Goal: Information Seeking & Learning: Learn about a topic

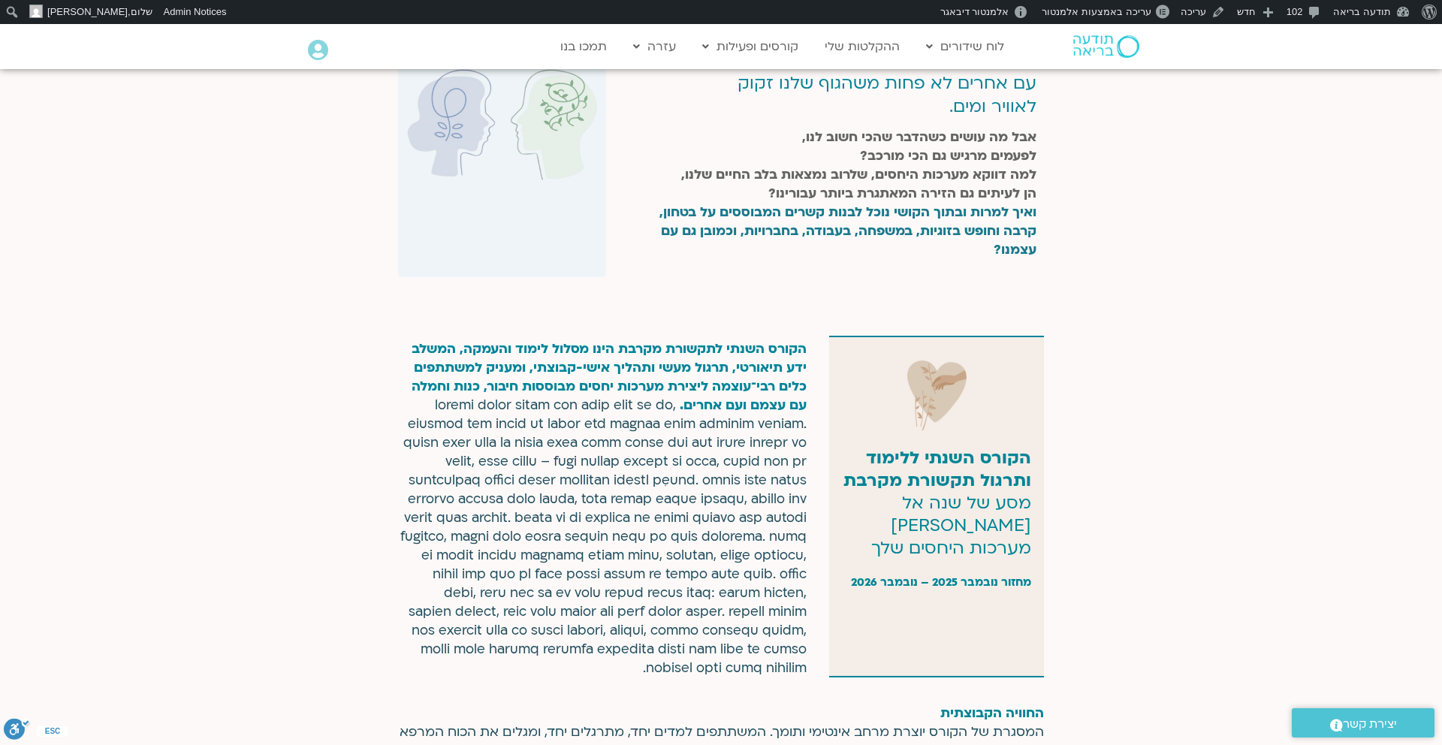
scroll to position [575, 0]
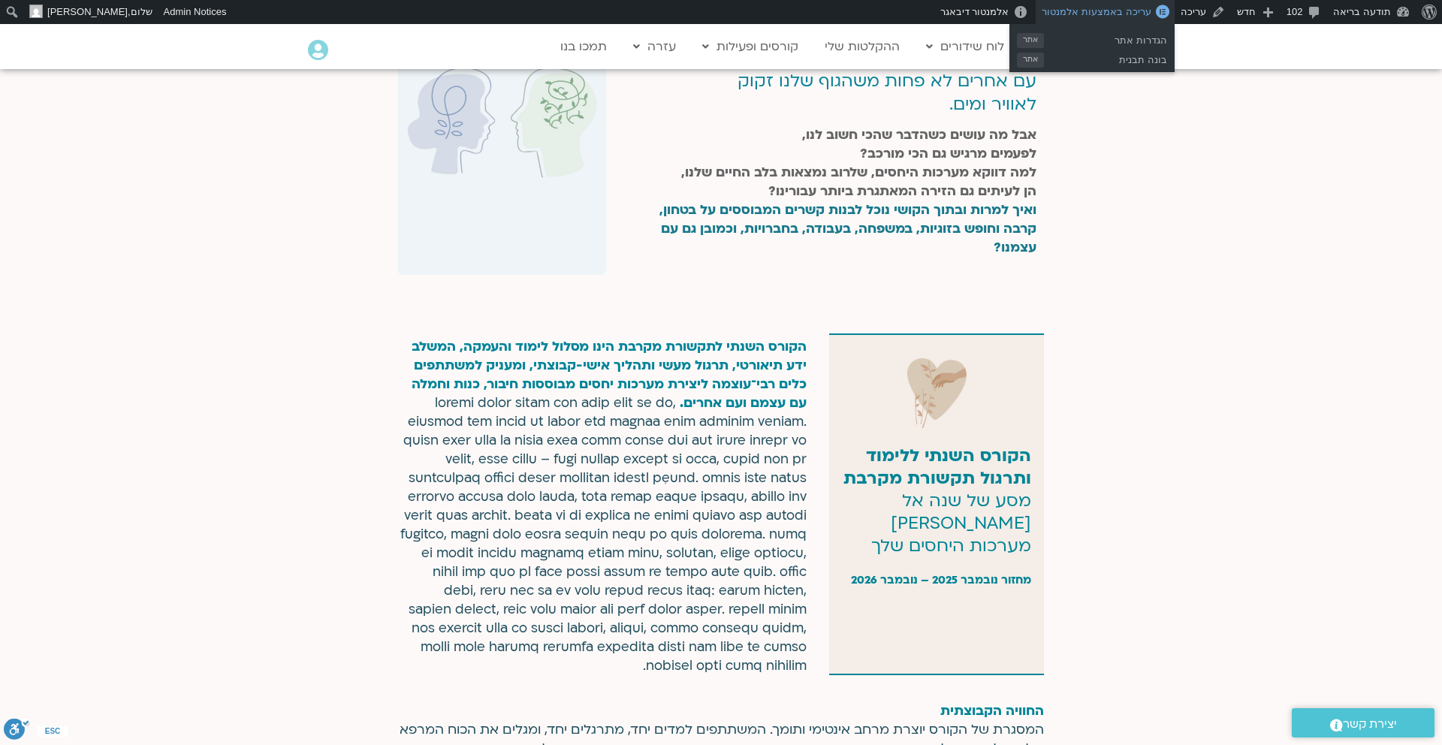
click at [1120, 15] on span "עריכה באמצעות אלמנטור" at bounding box center [1095, 11] width 109 height 11
